Goal: Find specific page/section: Find specific page/section

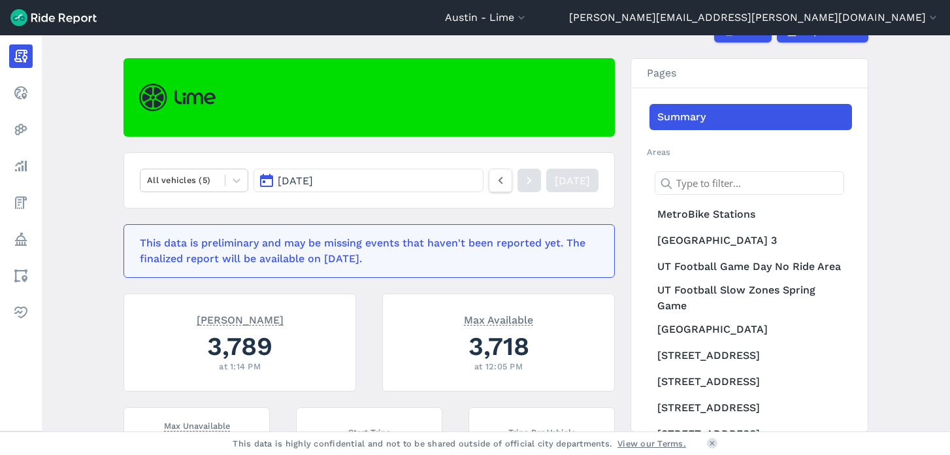
scroll to position [95, 0]
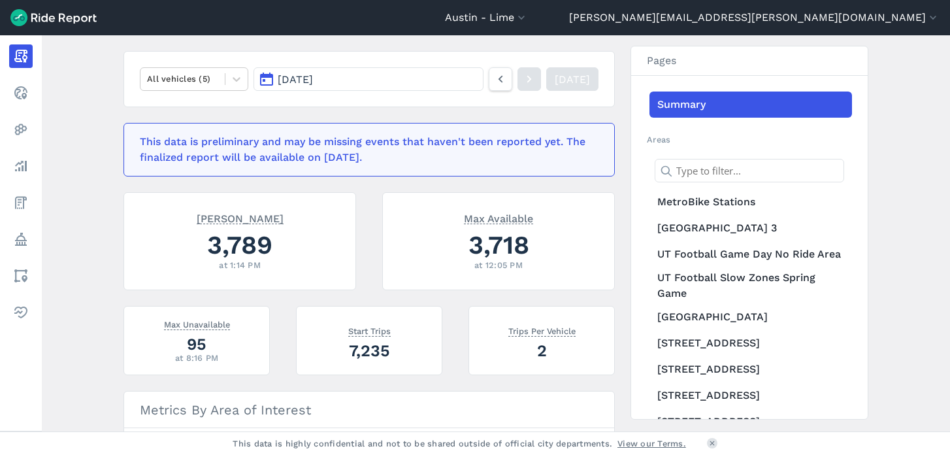
scroll to position [183, 0]
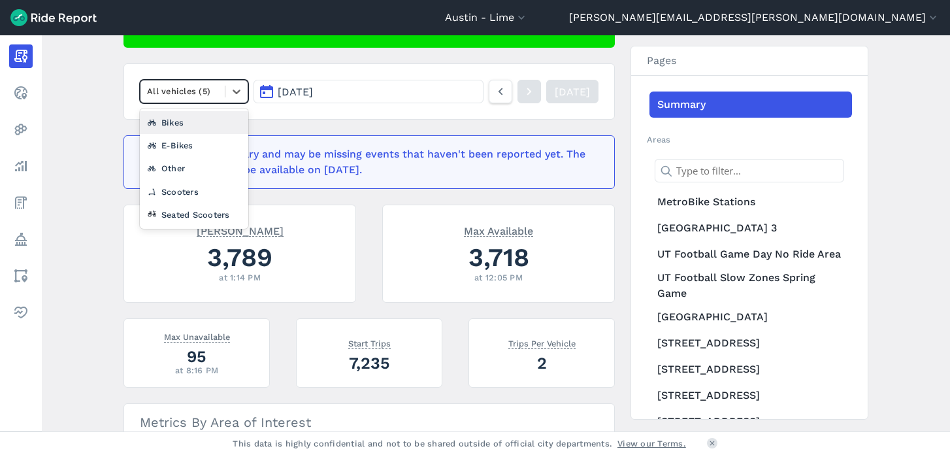
click at [180, 87] on div at bounding box center [182, 91] width 71 height 15
click at [186, 190] on div "Scooters" at bounding box center [194, 191] width 108 height 23
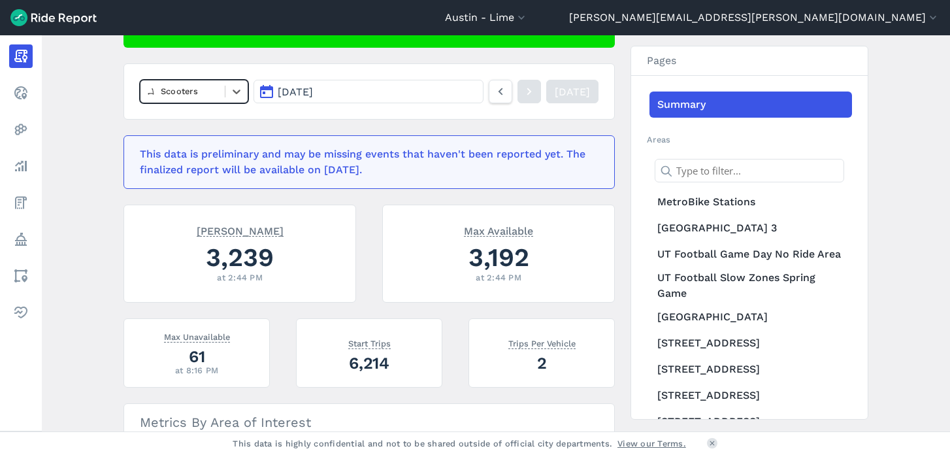
click at [190, 87] on div at bounding box center [182, 91] width 71 height 15
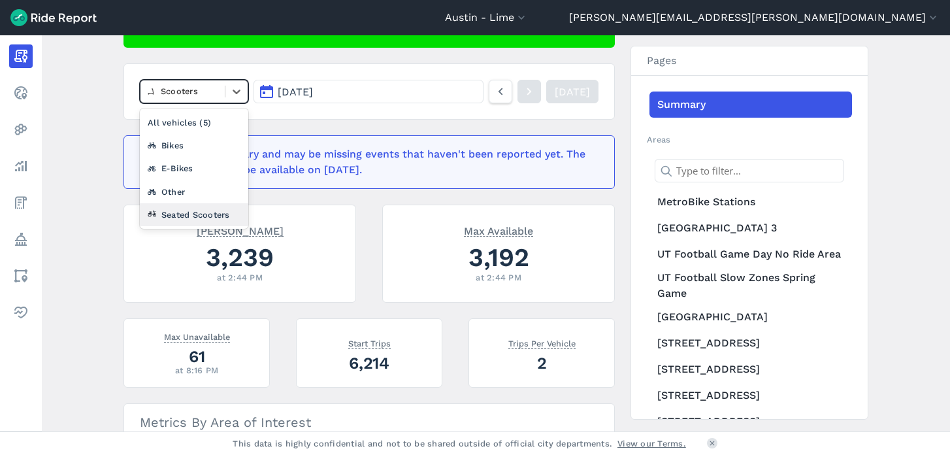
click at [184, 210] on div "Seated Scooters" at bounding box center [194, 214] width 108 height 23
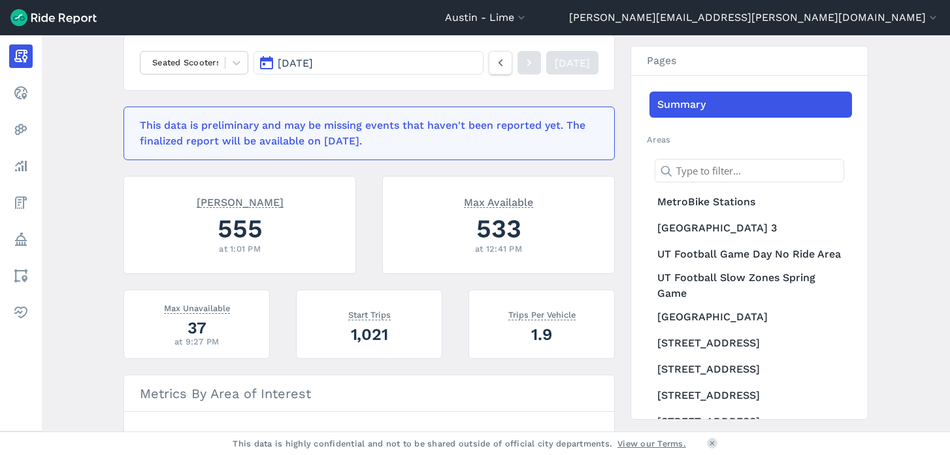
scroll to position [151, 0]
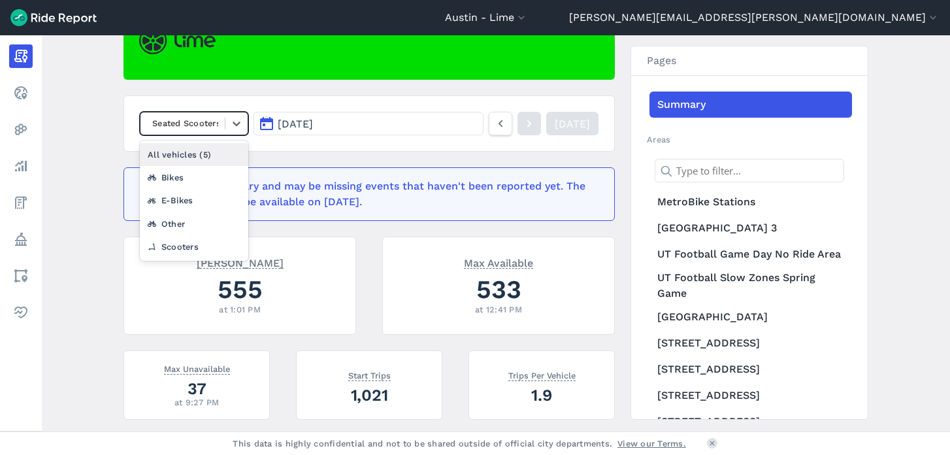
click at [183, 120] on div at bounding box center [182, 123] width 71 height 15
click at [174, 225] on div "Other" at bounding box center [194, 223] width 108 height 23
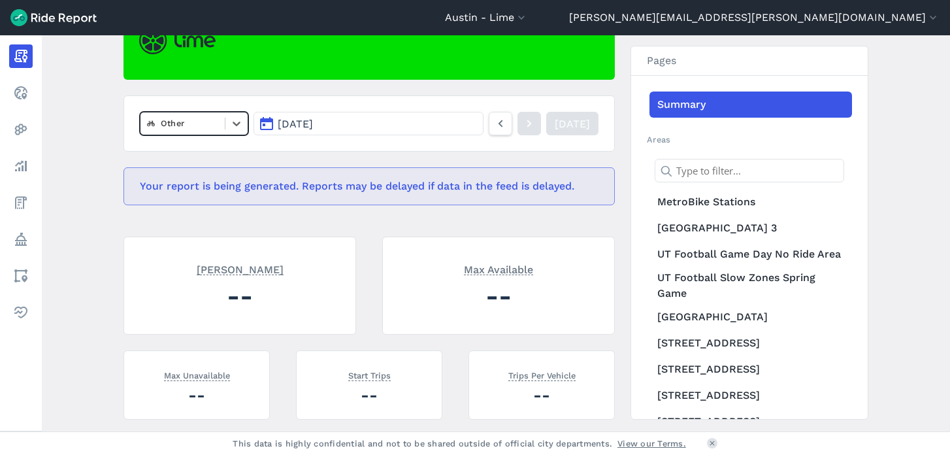
click at [188, 131] on div at bounding box center [182, 123] width 71 height 15
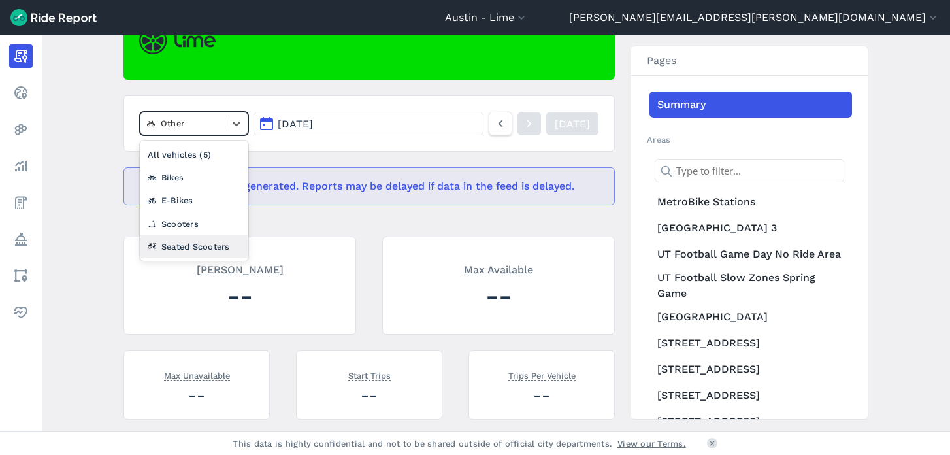
click at [182, 247] on div "Seated Scooters" at bounding box center [194, 246] width 108 height 23
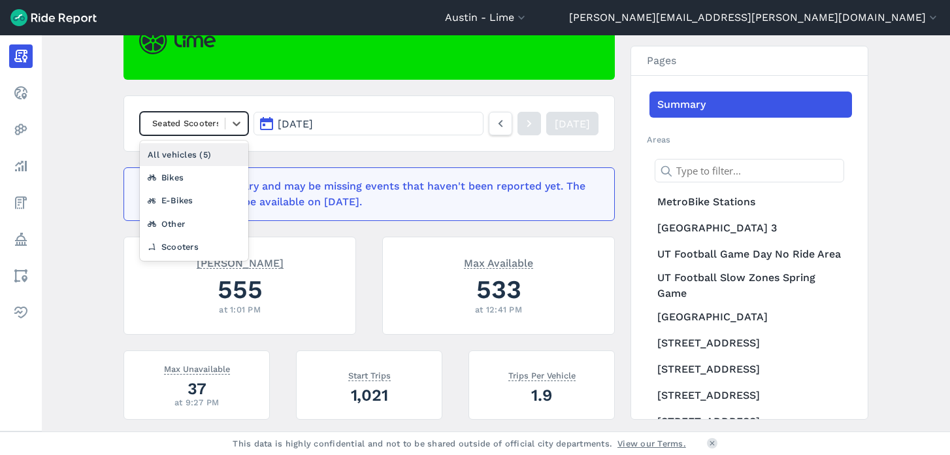
click at [167, 125] on div at bounding box center [182, 123] width 71 height 15
click at [181, 242] on div "Scooters" at bounding box center [194, 246] width 108 height 23
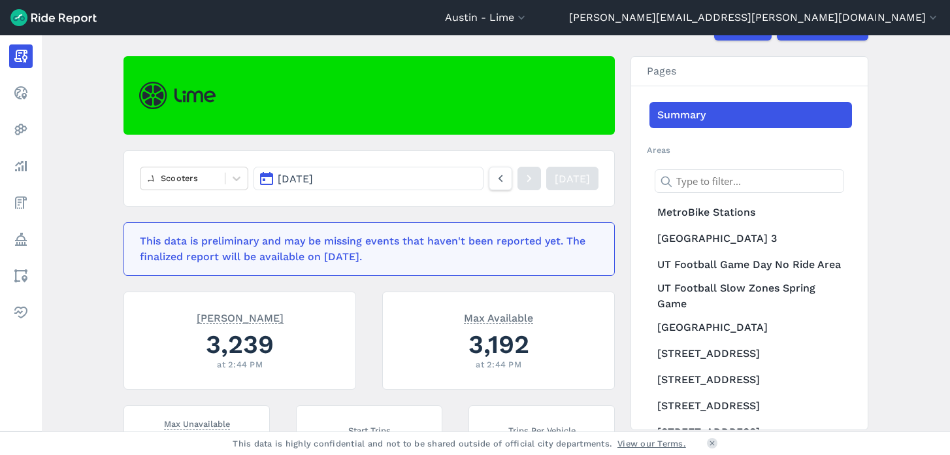
scroll to position [31, 0]
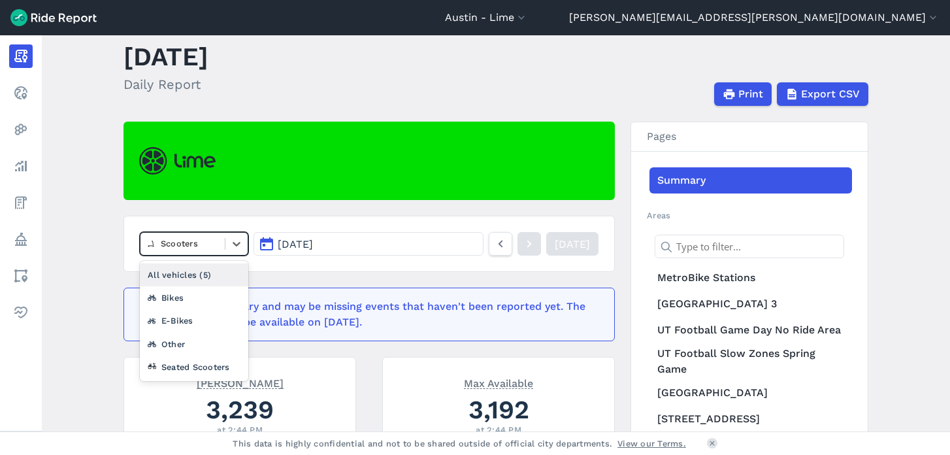
click at [214, 240] on div at bounding box center [182, 243] width 71 height 15
click at [172, 363] on div "Seated Scooters" at bounding box center [194, 367] width 108 height 23
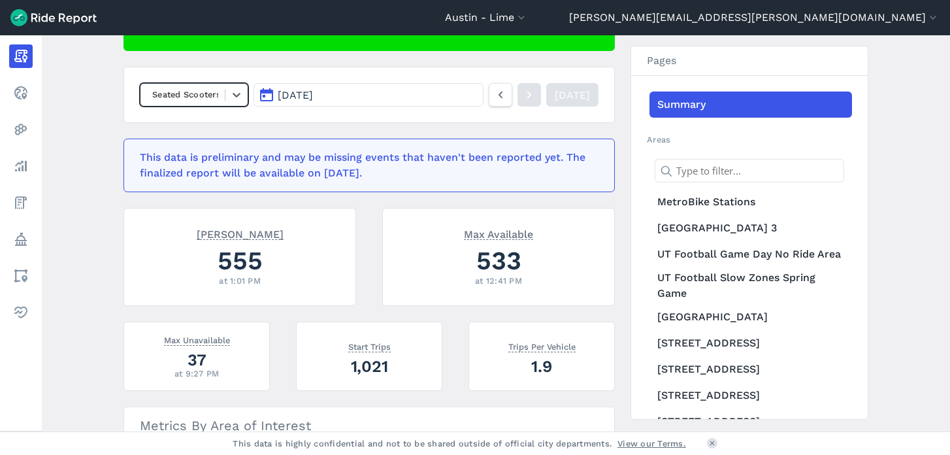
scroll to position [205, 0]
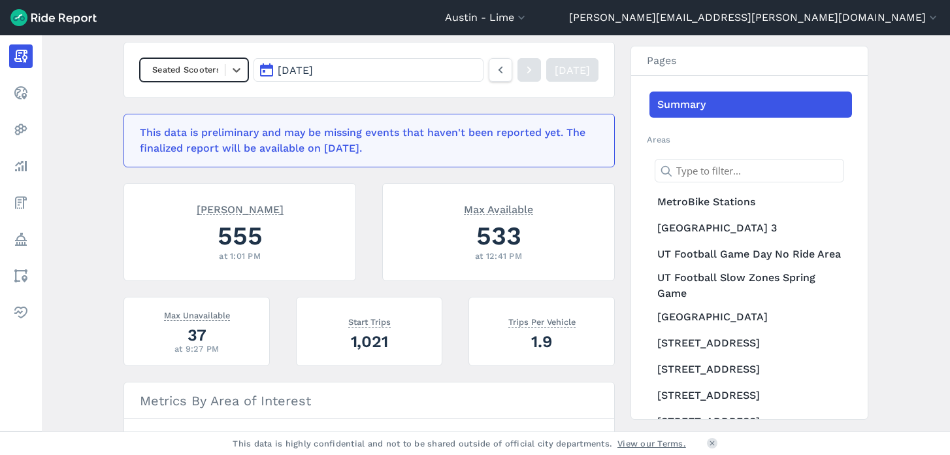
click at [197, 61] on div "Seated Scooters" at bounding box center [183, 69] width 84 height 20
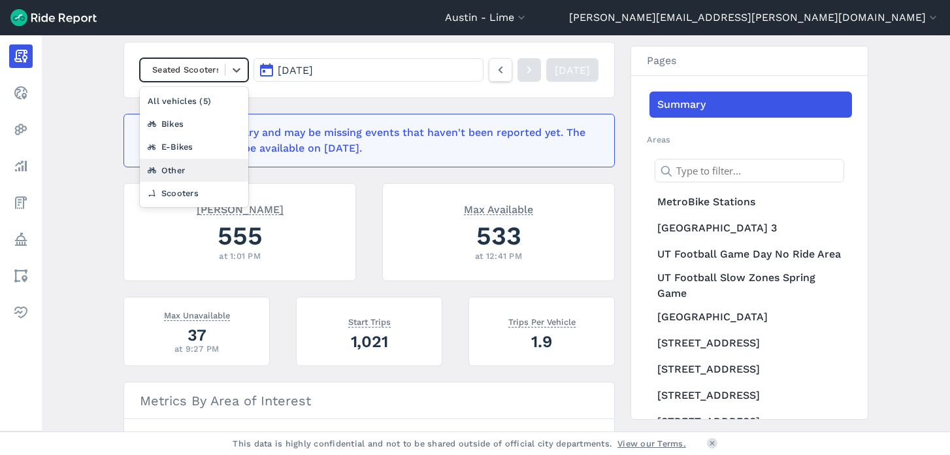
click at [174, 173] on div "Other" at bounding box center [194, 170] width 108 height 23
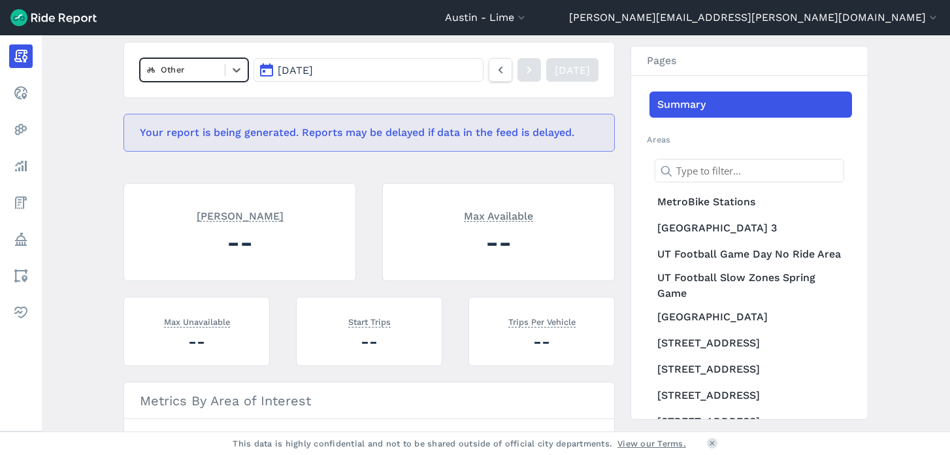
click at [183, 70] on div at bounding box center [182, 69] width 71 height 15
click at [105, 105] on main "September 9, 2025 Daily Report Print Export CSV Other Sep 9, 2025 Yesterday You…" at bounding box center [496, 233] width 908 height 396
